Goal: Obtain resource: Download file/media

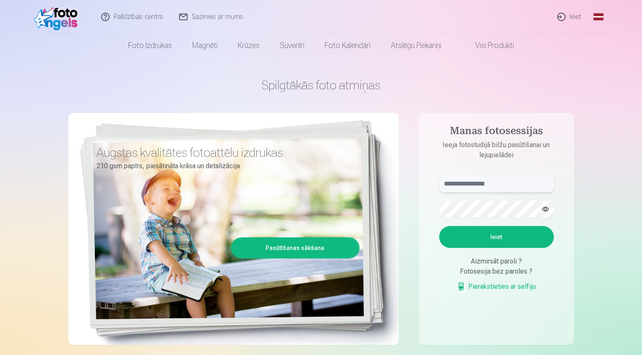
click at [466, 185] on input "text" at bounding box center [496, 183] width 115 height 17
type input "**********"
click at [511, 239] on button "Ieiet" at bounding box center [496, 237] width 115 height 22
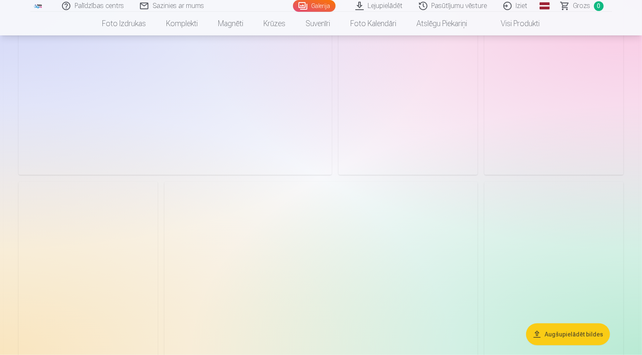
scroll to position [717, 0]
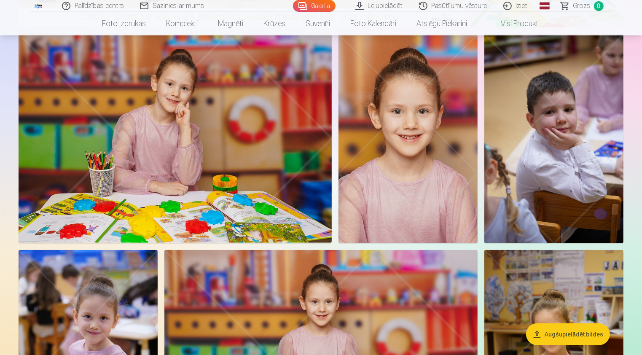
click at [389, 186] on img at bounding box center [408, 138] width 139 height 209
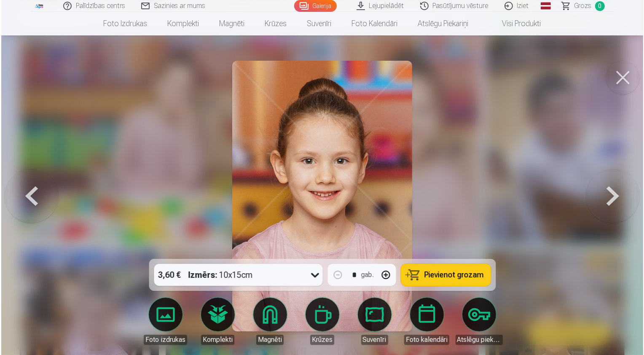
scroll to position [718, 0]
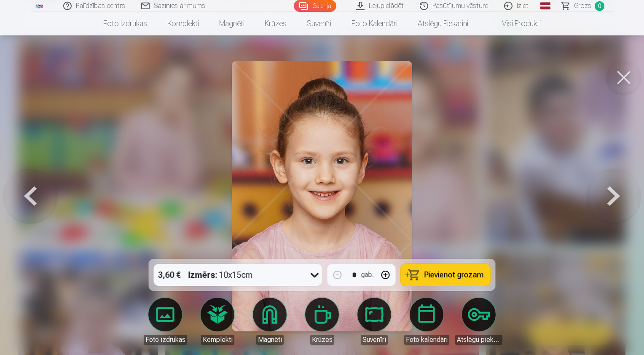
click at [624, 74] on button at bounding box center [624, 78] width 34 height 34
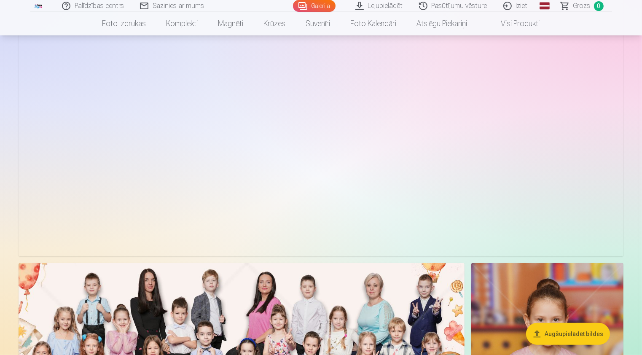
scroll to position [0, 0]
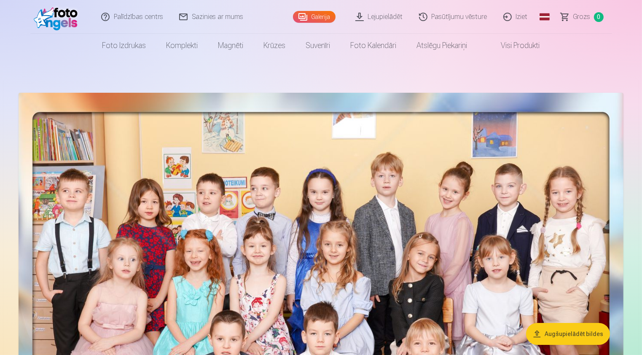
click at [387, 14] on link "Lejupielādēt" at bounding box center [380, 17] width 64 height 34
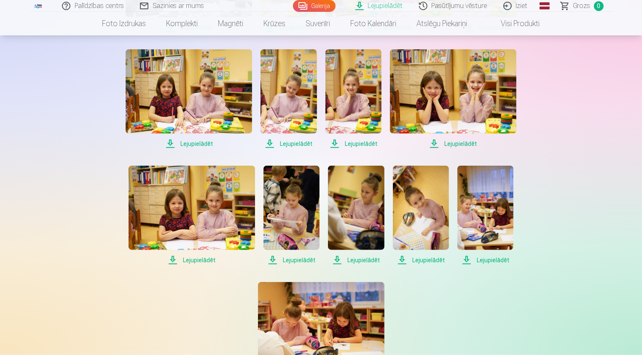
scroll to position [733, 0]
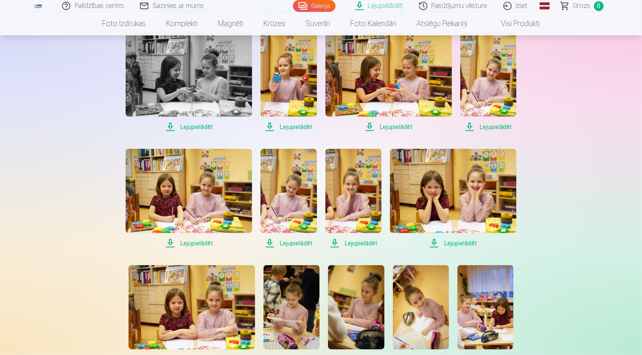
drag, startPoint x: 641, startPoint y: 112, endPoint x: 644, endPoint y: 32, distance: 80.2
drag, startPoint x: 604, startPoint y: 151, endPoint x: 623, endPoint y: 134, distance: 25.7
click at [604, 151] on div "Palīdzības centrs Sazinies ar mums Galerija Lejupielādēt Pasūtījumu vēsture Izi…" at bounding box center [321, 10] width 642 height 1487
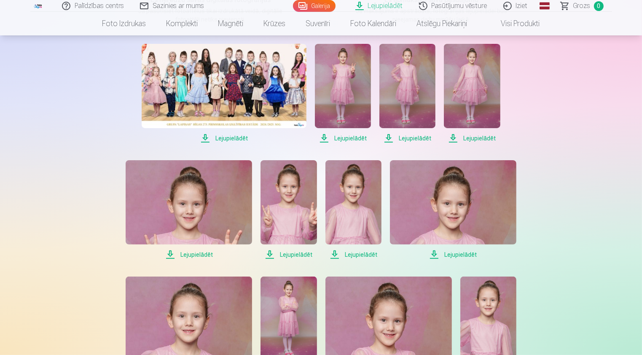
scroll to position [253, 0]
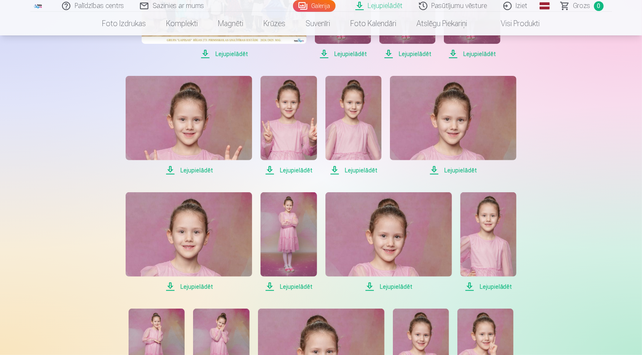
click at [358, 167] on span "Lejupielādēt" at bounding box center [354, 170] width 56 height 10
click at [467, 171] on span "Lejupielādēt" at bounding box center [453, 170] width 127 height 10
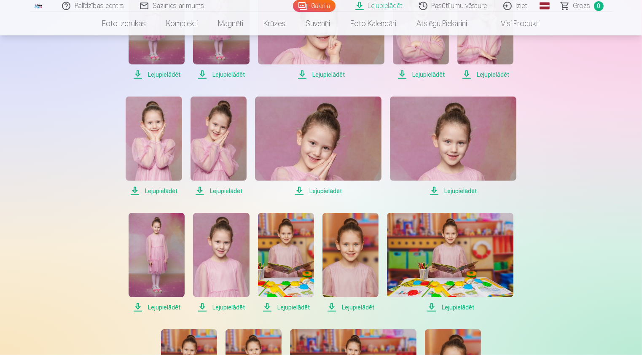
scroll to position [590, 0]
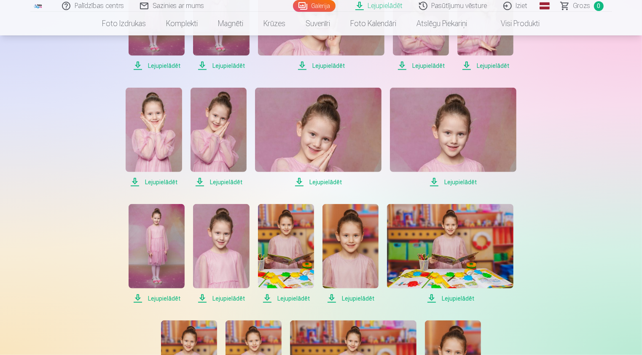
click at [230, 296] on span "Lejupielādēt" at bounding box center [221, 299] width 56 height 10
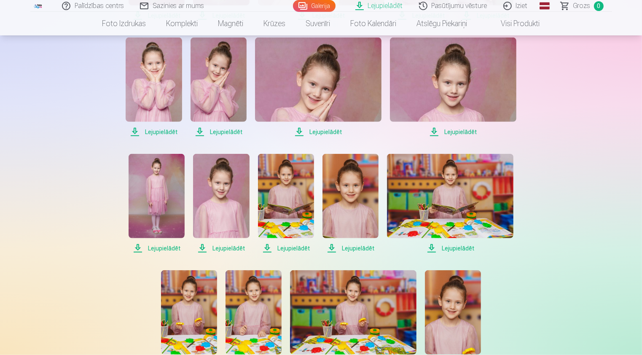
scroll to position [759, 0]
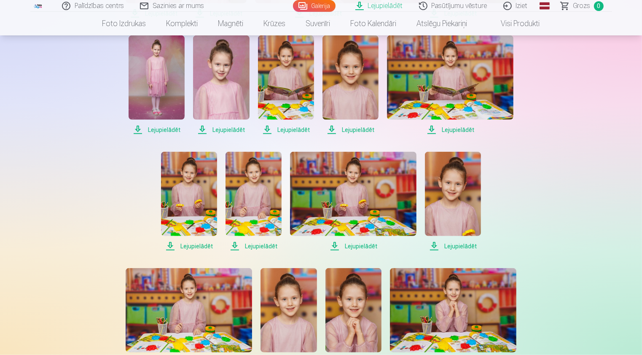
click at [463, 243] on span "Lejupielādēt" at bounding box center [453, 246] width 56 height 10
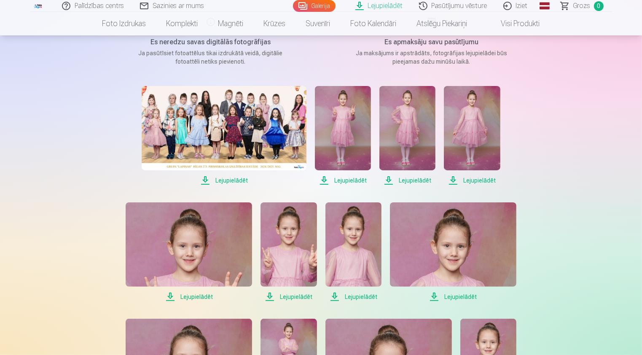
scroll to position [0, 0]
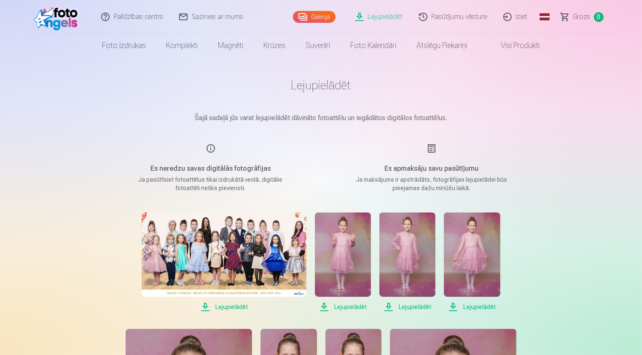
click at [518, 16] on link "Iziet" at bounding box center [516, 17] width 40 height 34
